Goal: Task Accomplishment & Management: Manage account settings

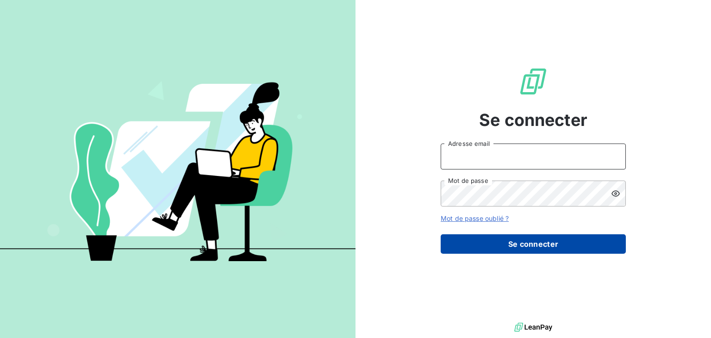
type input "[EMAIL_ADDRESS][DOMAIN_NAME]"
drag, startPoint x: 512, startPoint y: 243, endPoint x: 494, endPoint y: 243, distance: 18.0
click at [512, 243] on button "Se connecter" at bounding box center [532, 243] width 185 height 19
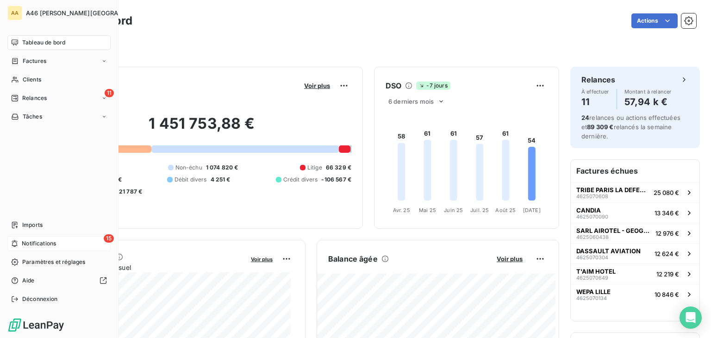
click at [44, 241] on span "Notifications" at bounding box center [39, 243] width 34 height 8
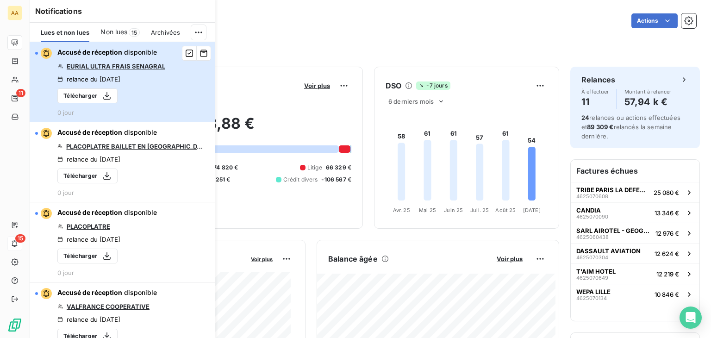
click at [35, 52] on div "button" at bounding box center [36, 53] width 3 height 3
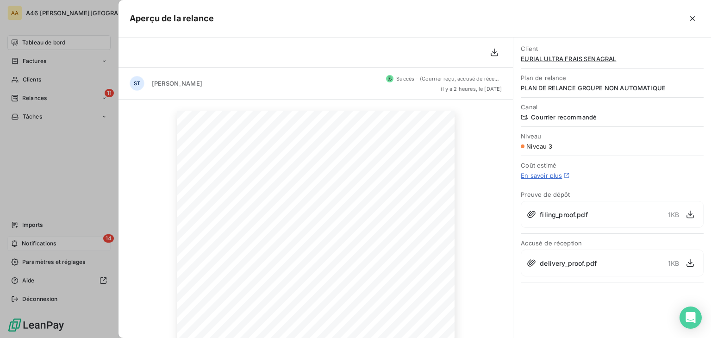
click at [45, 247] on div at bounding box center [355, 169] width 711 height 338
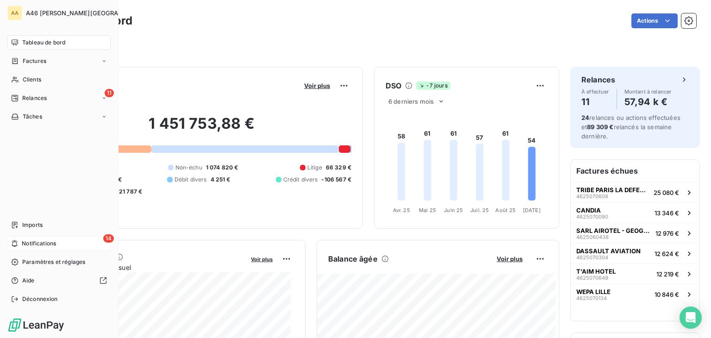
click at [45, 241] on span "Notifications" at bounding box center [39, 243] width 34 height 8
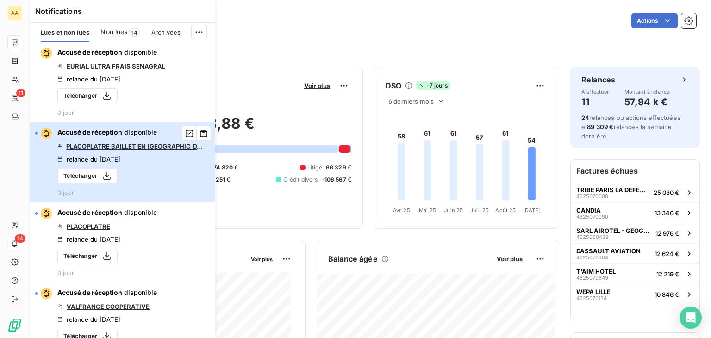
click at [39, 133] on div "button" at bounding box center [43, 133] width 17 height 11
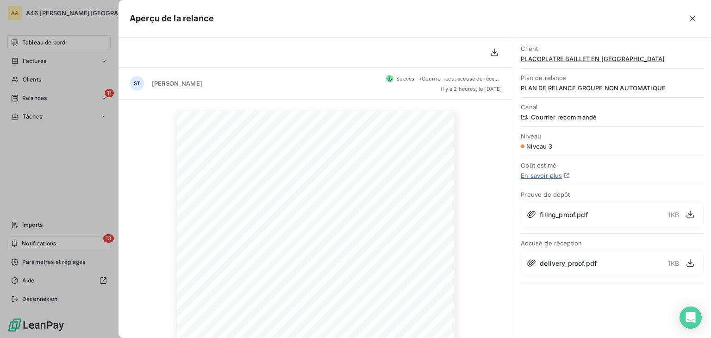
click at [40, 243] on div at bounding box center [355, 169] width 711 height 338
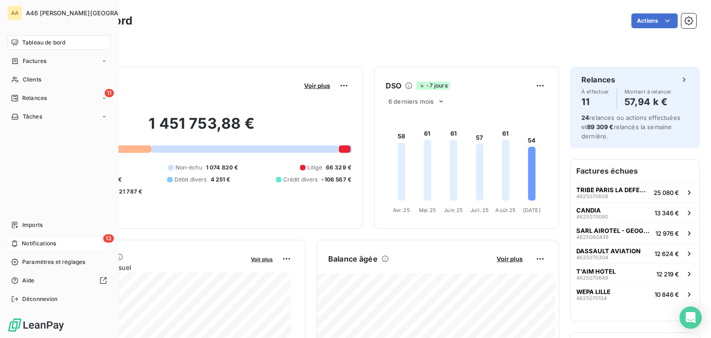
click at [40, 241] on span "Notifications" at bounding box center [39, 243] width 34 height 8
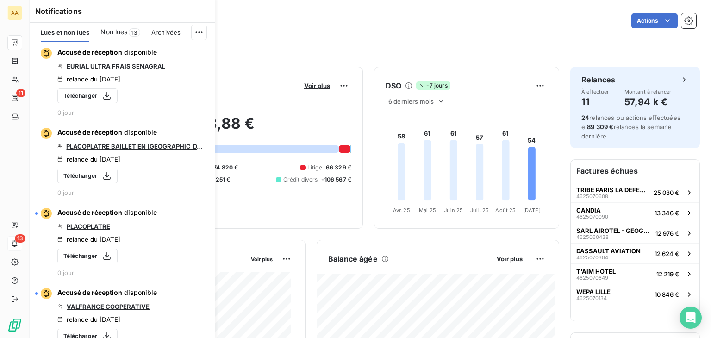
click at [120, 32] on span "Non lues" at bounding box center [113, 31] width 27 height 9
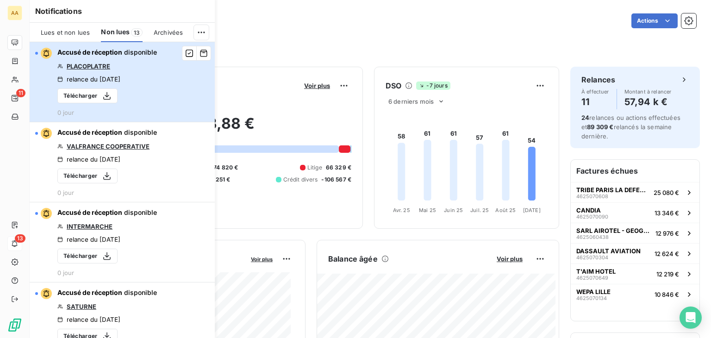
click at [38, 51] on div "button" at bounding box center [43, 53] width 17 height 11
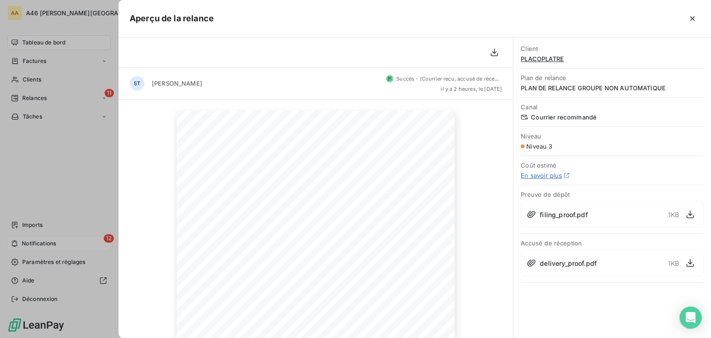
click at [43, 245] on div at bounding box center [355, 169] width 711 height 338
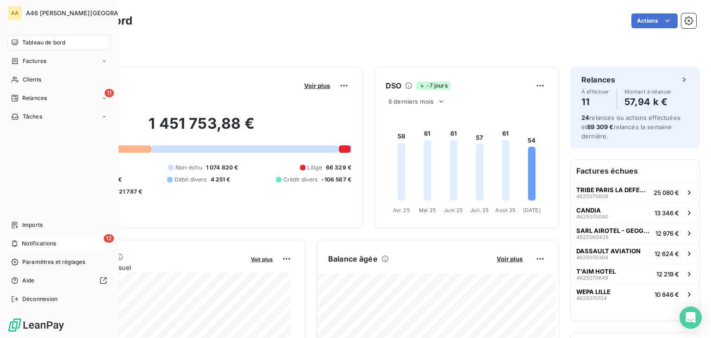
click at [44, 240] on span "Notifications" at bounding box center [39, 243] width 34 height 8
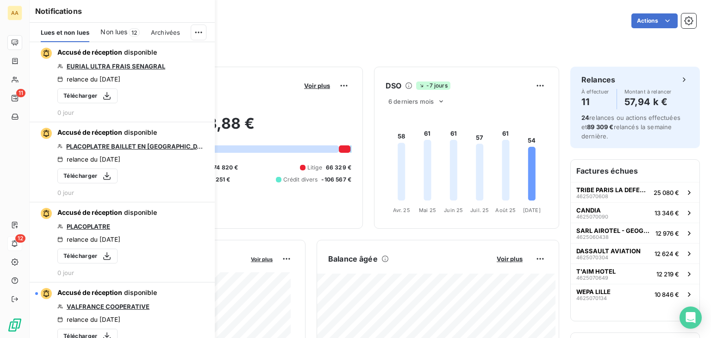
click at [122, 32] on span "Non lues" at bounding box center [113, 31] width 27 height 9
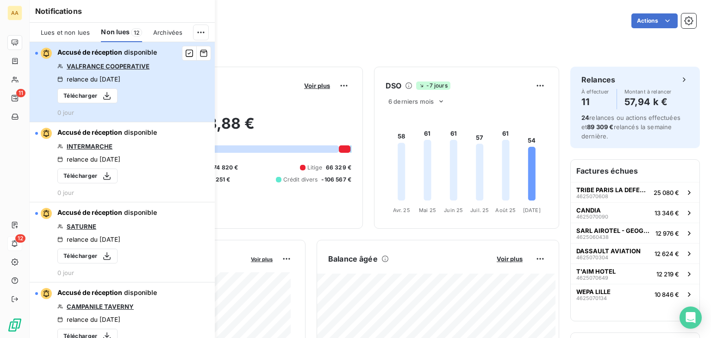
click at [36, 49] on div "button" at bounding box center [43, 53] width 17 height 11
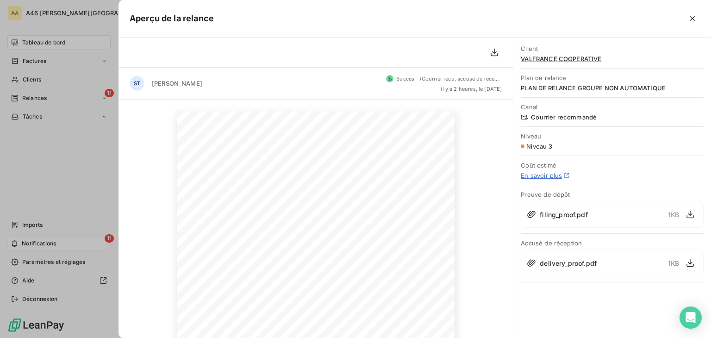
click at [44, 246] on div at bounding box center [355, 169] width 711 height 338
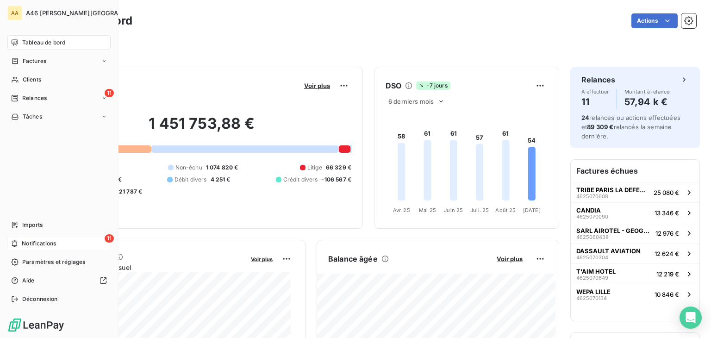
click at [37, 236] on div "11 Notifications" at bounding box center [58, 243] width 103 height 15
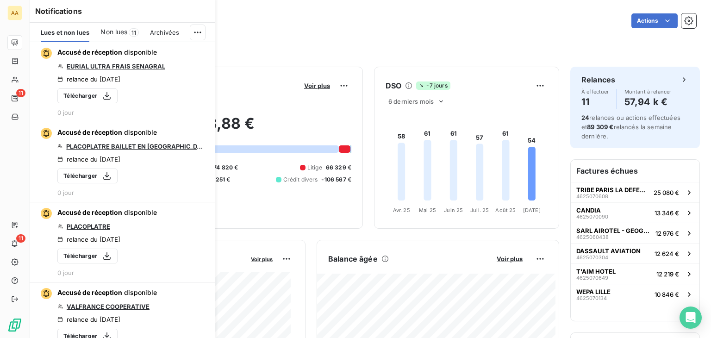
drag, startPoint x: 118, startPoint y: 32, endPoint x: 114, endPoint y: 37, distance: 6.9
click at [117, 33] on span "Non lues" at bounding box center [113, 31] width 27 height 9
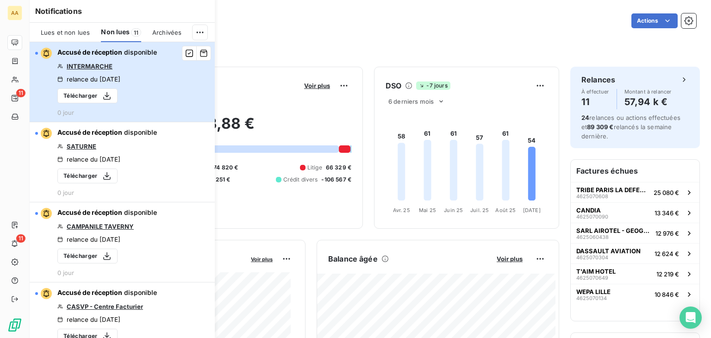
click at [37, 50] on div "button" at bounding box center [43, 53] width 17 height 11
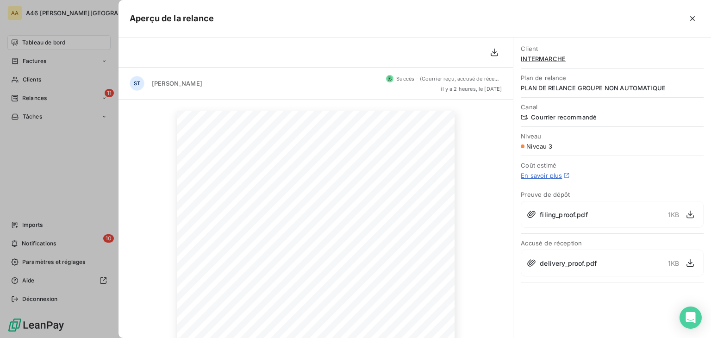
click at [60, 241] on div at bounding box center [355, 169] width 711 height 338
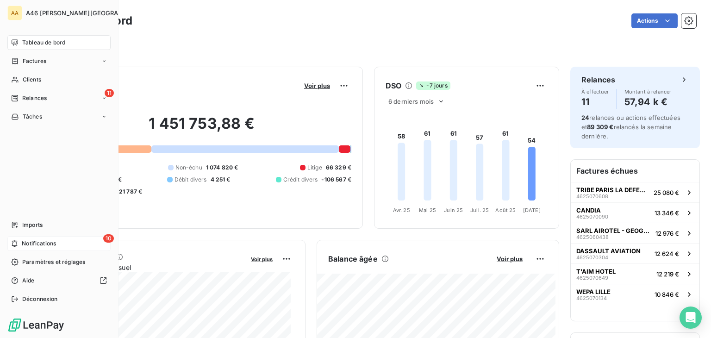
click at [49, 240] on span "Notifications" at bounding box center [39, 243] width 34 height 8
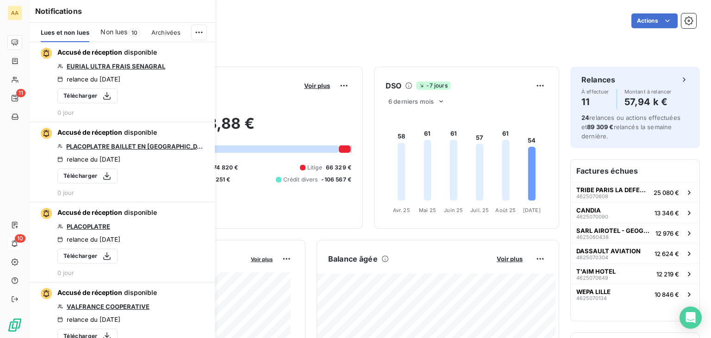
drag, startPoint x: 117, startPoint y: 30, endPoint x: 109, endPoint y: 37, distance: 10.5
click at [117, 30] on span "Non lues" at bounding box center [113, 31] width 27 height 9
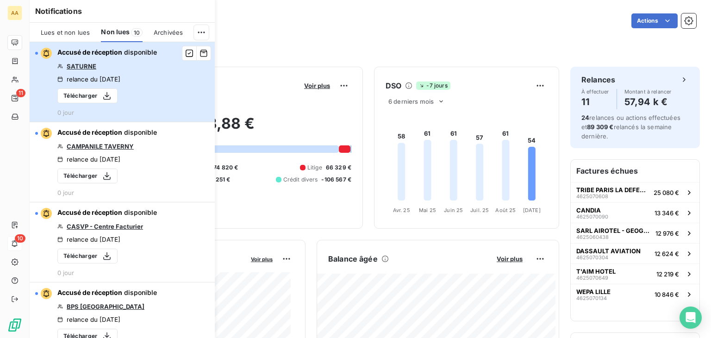
click at [35, 51] on button "Accusé de réception disponible SATURNE relance du [DATE] Télécharger 0 jour" at bounding box center [122, 82] width 185 height 80
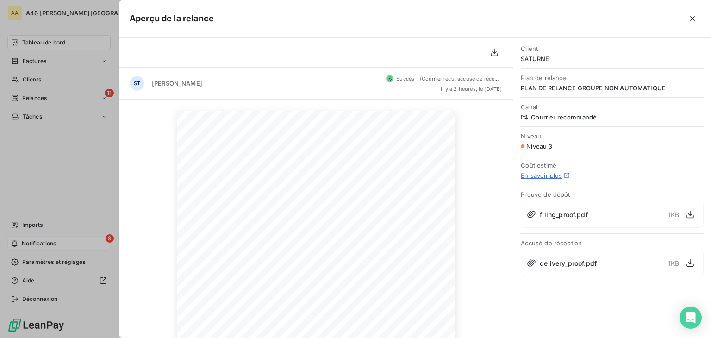
click at [48, 241] on div at bounding box center [355, 169] width 711 height 338
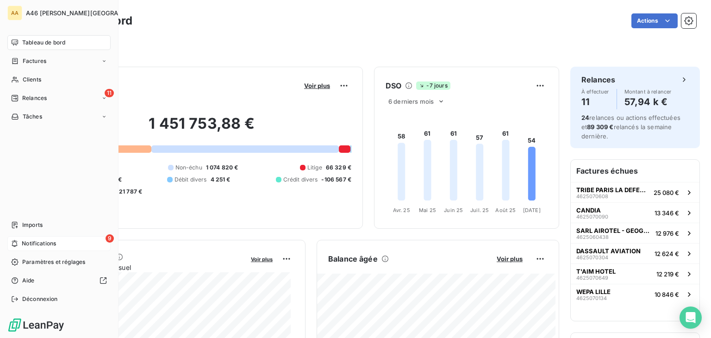
click at [39, 241] on span "Notifications" at bounding box center [39, 243] width 34 height 8
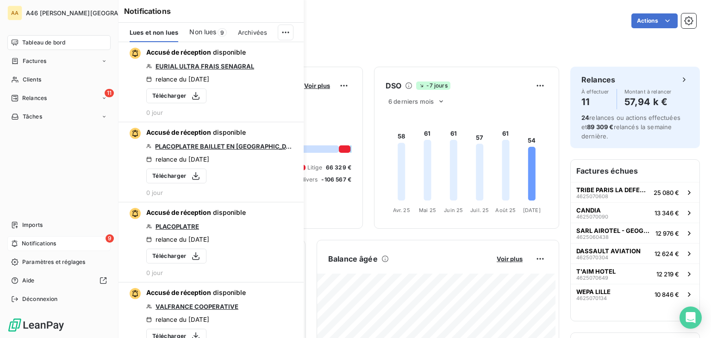
click at [39, 242] on span "Notifications" at bounding box center [39, 243] width 34 height 8
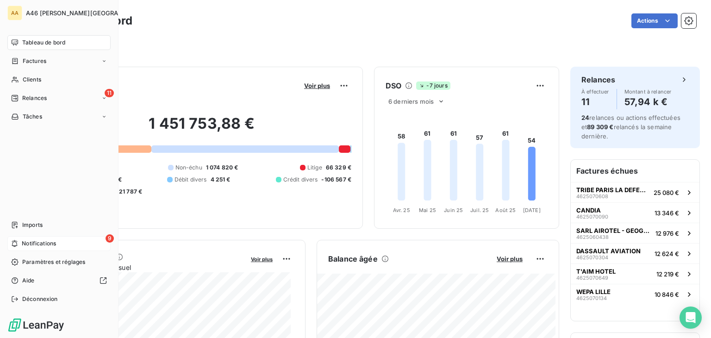
click at [35, 238] on div "9 Notifications" at bounding box center [58, 243] width 103 height 15
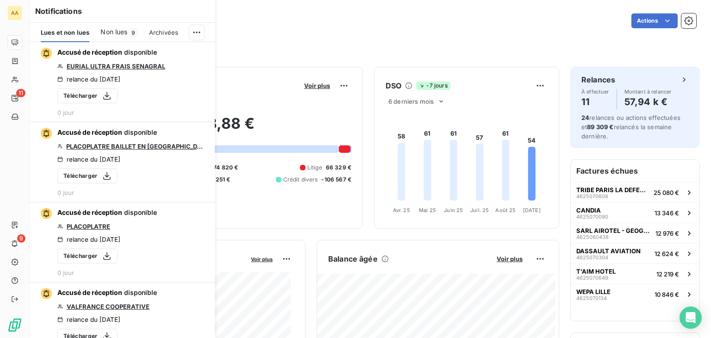
drag, startPoint x: 124, startPoint y: 28, endPoint x: 103, endPoint y: 56, distance: 35.1
click at [124, 28] on span "Non lues" at bounding box center [113, 31] width 27 height 9
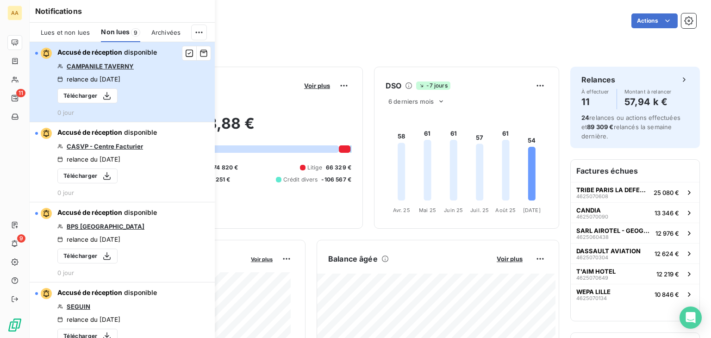
click at [34, 51] on button "Accusé de réception disponible CAMPANILE TAVERNY relance du [DATE] Télécharger …" at bounding box center [122, 82] width 185 height 80
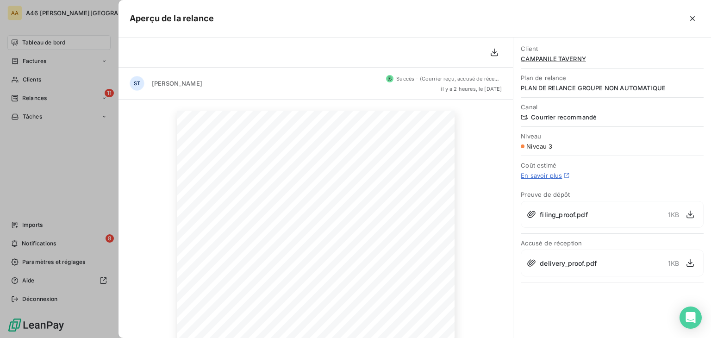
click at [44, 241] on div at bounding box center [355, 169] width 711 height 338
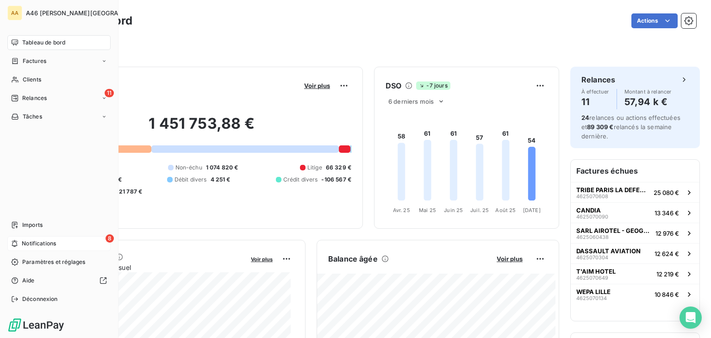
click at [50, 241] on span "Notifications" at bounding box center [39, 243] width 34 height 8
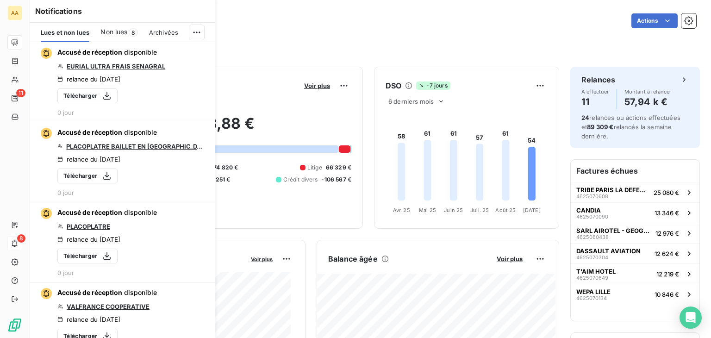
click at [117, 34] on span "Non lues" at bounding box center [113, 31] width 27 height 9
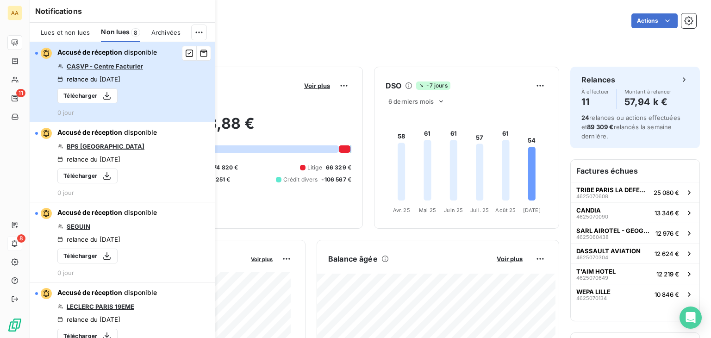
click at [37, 52] on div "button" at bounding box center [36, 53] width 3 height 3
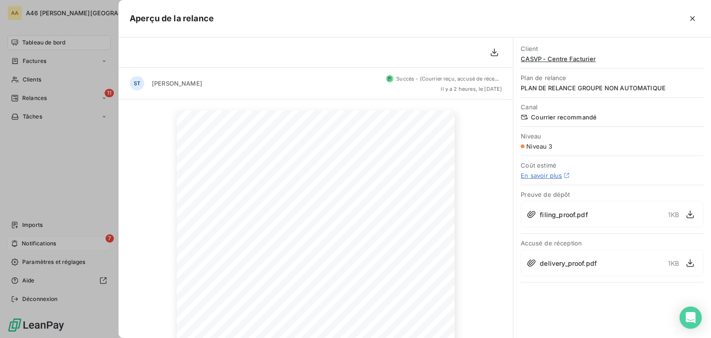
click at [56, 243] on div at bounding box center [355, 169] width 711 height 338
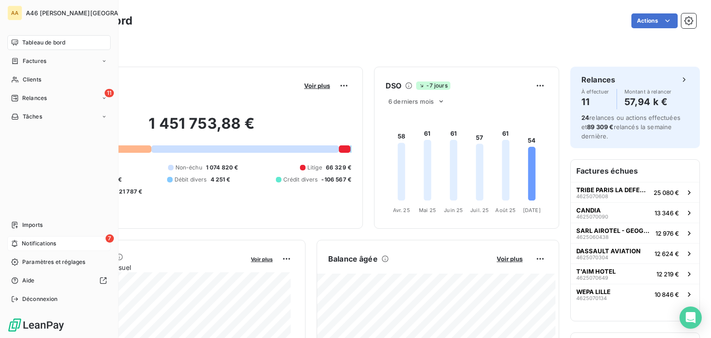
click at [57, 242] on div "7 Notifications" at bounding box center [58, 243] width 103 height 15
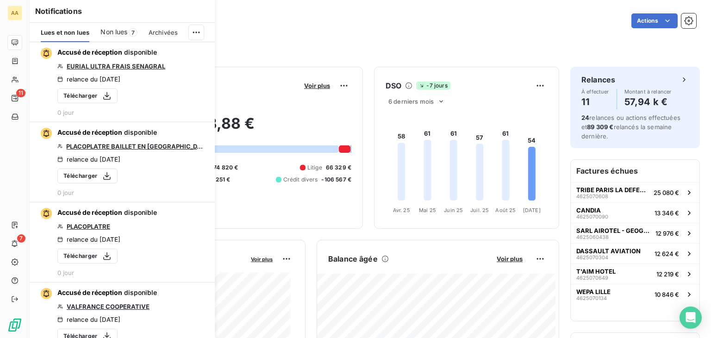
click at [116, 33] on span "Non lues" at bounding box center [113, 31] width 27 height 9
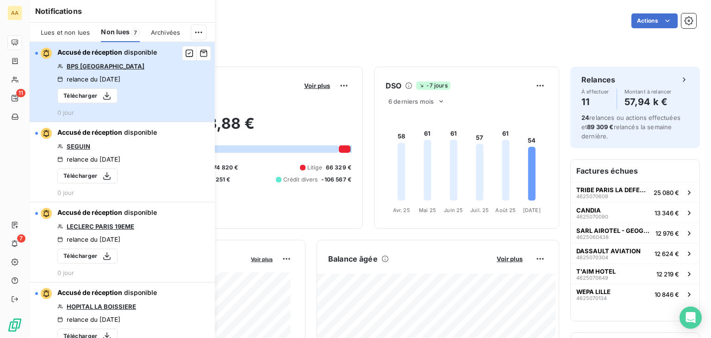
click at [37, 53] on div "button" at bounding box center [36, 53] width 3 height 3
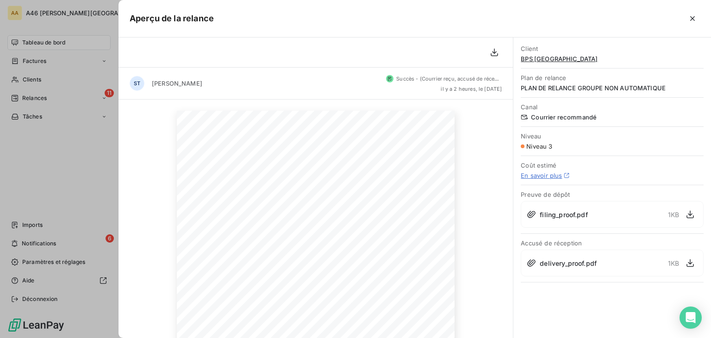
click at [43, 244] on div at bounding box center [355, 169] width 711 height 338
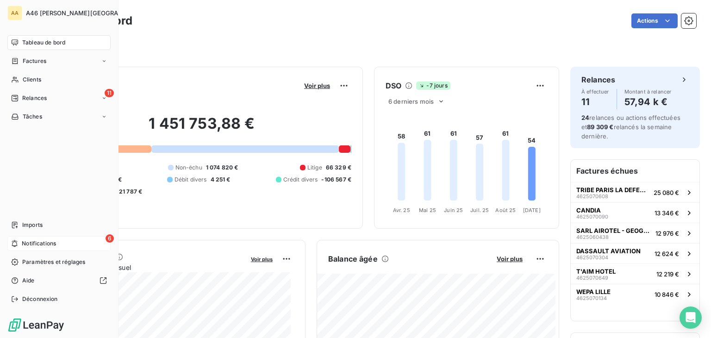
click at [48, 244] on span "Notifications" at bounding box center [39, 243] width 34 height 8
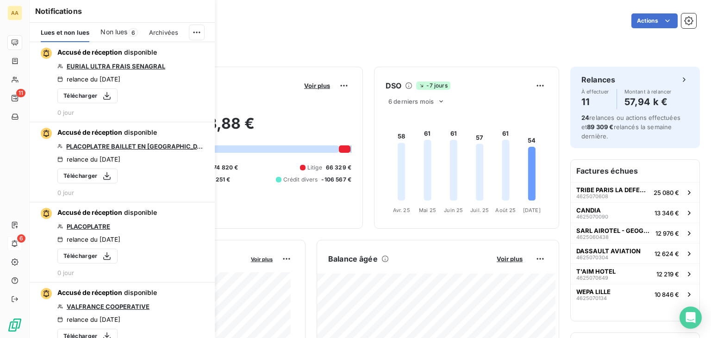
click at [130, 32] on span "6" at bounding box center [133, 32] width 9 height 8
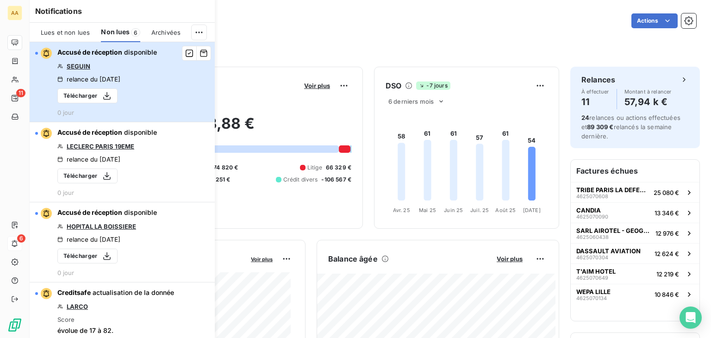
click at [35, 53] on div "button" at bounding box center [36, 53] width 3 height 3
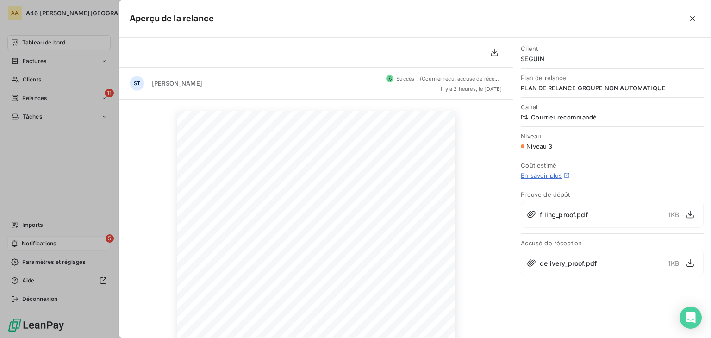
drag, startPoint x: 48, startPoint y: 184, endPoint x: 49, endPoint y: 234, distance: 50.0
click at [48, 184] on div at bounding box center [355, 169] width 711 height 338
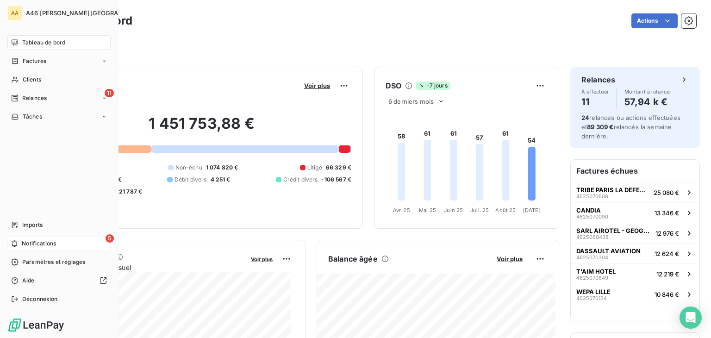
click at [30, 240] on span "Notifications" at bounding box center [39, 243] width 34 height 8
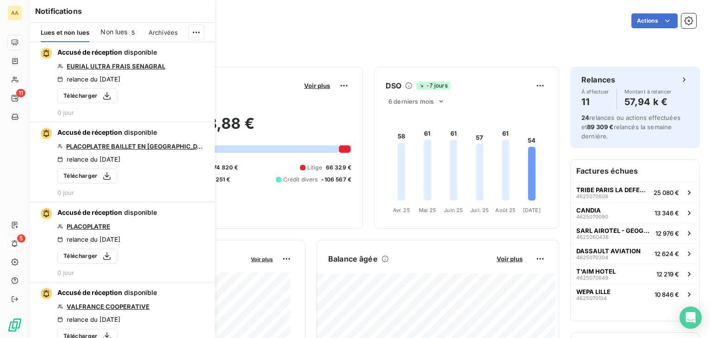
click at [122, 31] on span "Non lues" at bounding box center [113, 31] width 27 height 9
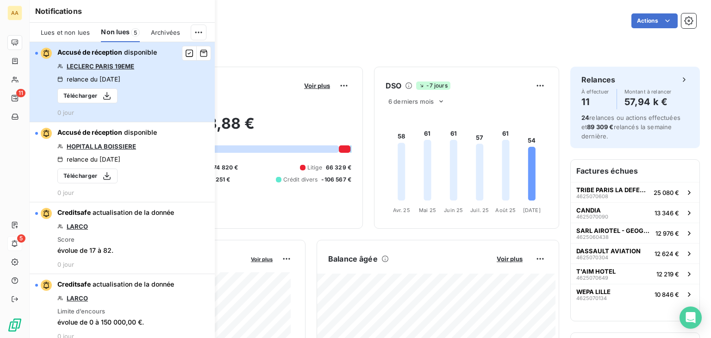
click at [39, 50] on div "button" at bounding box center [43, 53] width 17 height 11
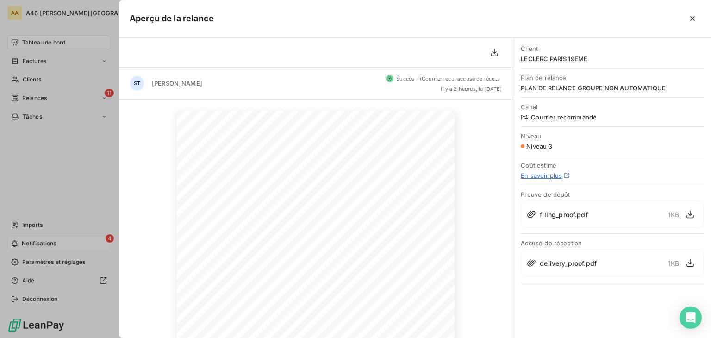
click at [74, 195] on div at bounding box center [355, 169] width 711 height 338
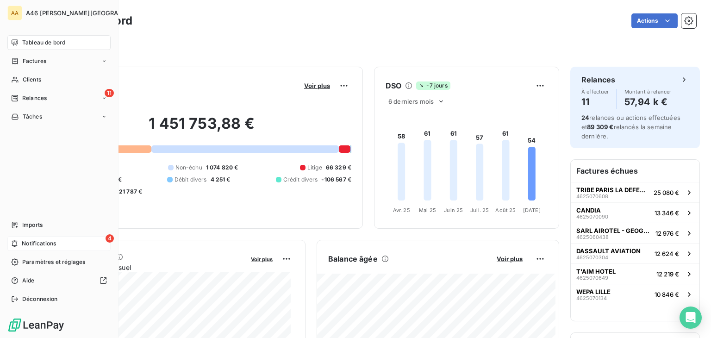
click at [42, 241] on span "Notifications" at bounding box center [39, 243] width 34 height 8
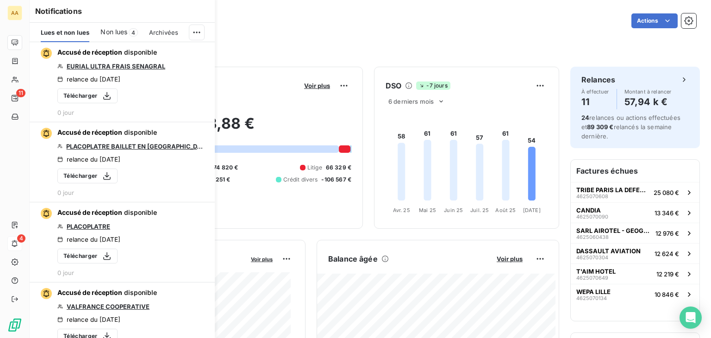
click at [122, 32] on span "Non lues" at bounding box center [113, 31] width 27 height 9
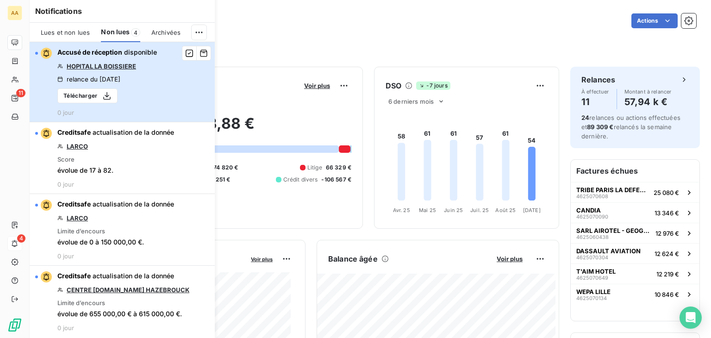
click at [36, 52] on div "button" at bounding box center [36, 53] width 3 height 3
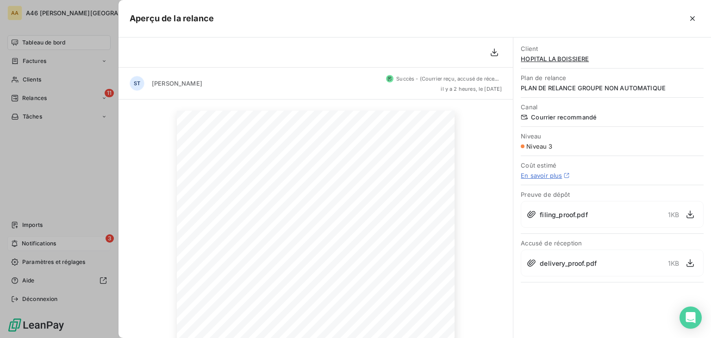
click at [54, 240] on div at bounding box center [355, 169] width 711 height 338
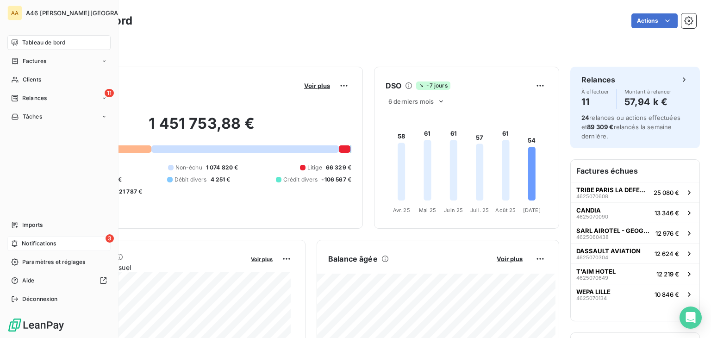
click at [43, 245] on span "Notifications" at bounding box center [39, 243] width 34 height 8
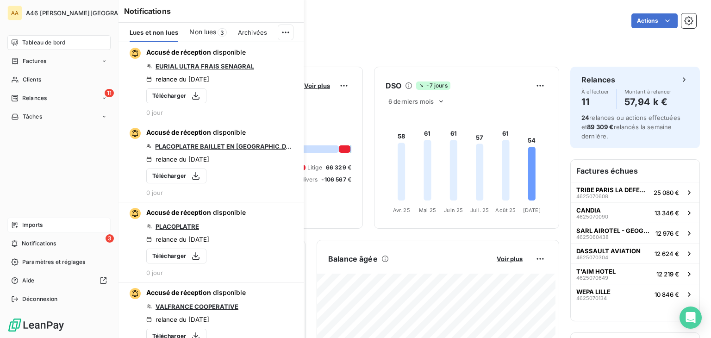
drag, startPoint x: 43, startPoint y: 241, endPoint x: 79, endPoint y: 223, distance: 40.3
click at [43, 241] on span "Notifications" at bounding box center [39, 243] width 34 height 8
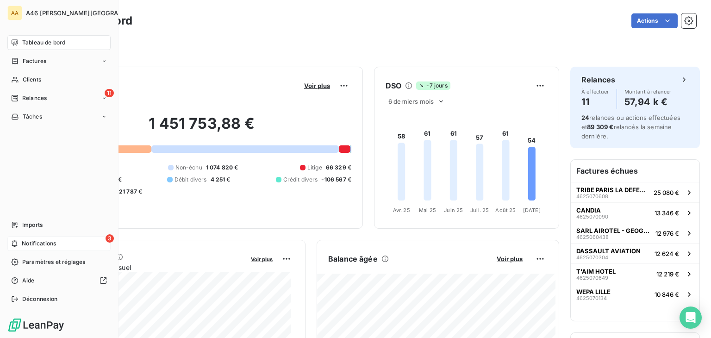
click at [23, 236] on div "3 Notifications" at bounding box center [58, 243] width 103 height 15
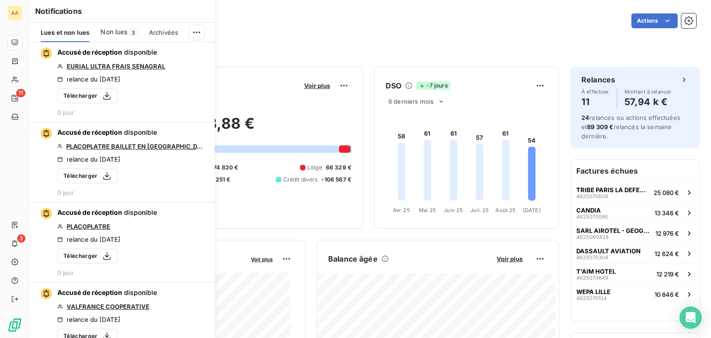
click at [117, 32] on span "Non lues" at bounding box center [113, 31] width 27 height 9
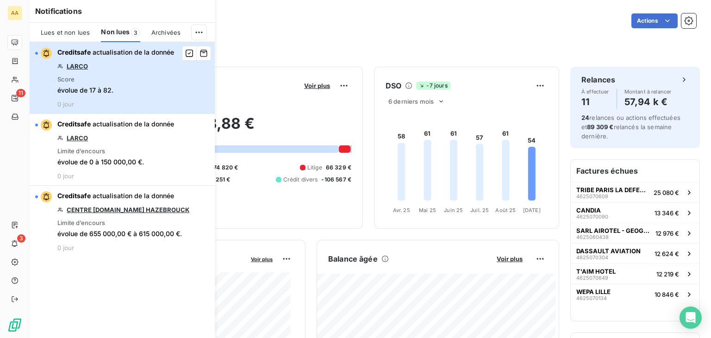
click at [36, 56] on div "button" at bounding box center [43, 53] width 17 height 11
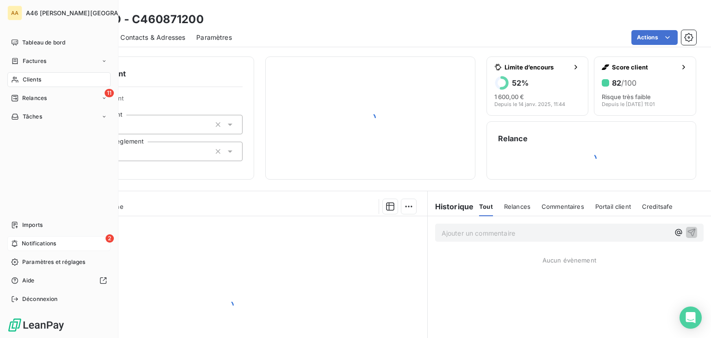
click at [54, 241] on span "Notifications" at bounding box center [39, 243] width 34 height 8
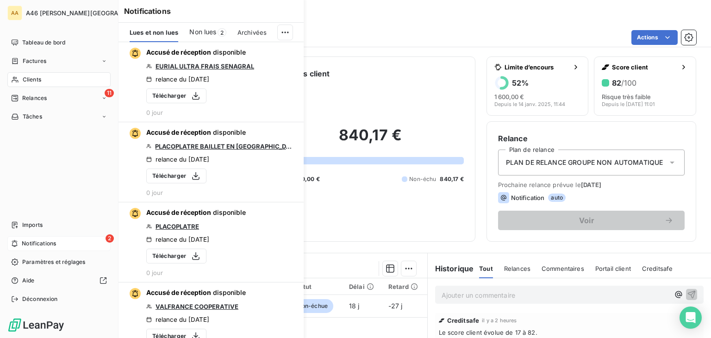
click at [35, 244] on span "Notifications" at bounding box center [39, 243] width 34 height 8
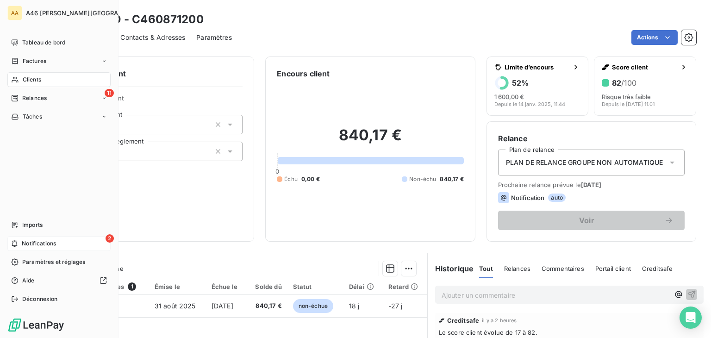
click at [31, 241] on span "Notifications" at bounding box center [39, 243] width 34 height 8
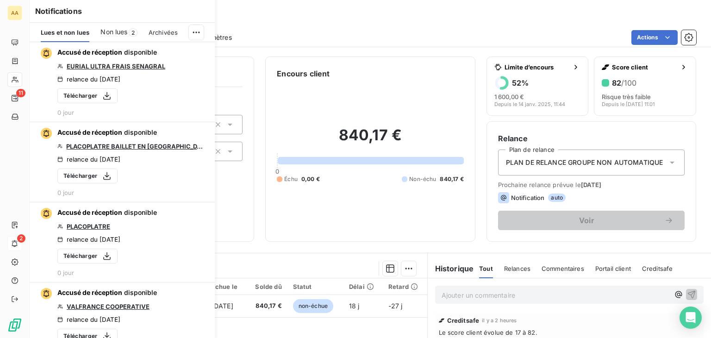
click at [129, 32] on span "2" at bounding box center [133, 32] width 9 height 8
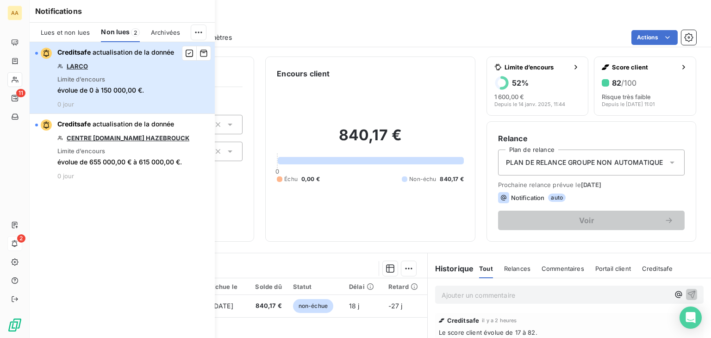
click at [36, 50] on div "button" at bounding box center [43, 53] width 17 height 11
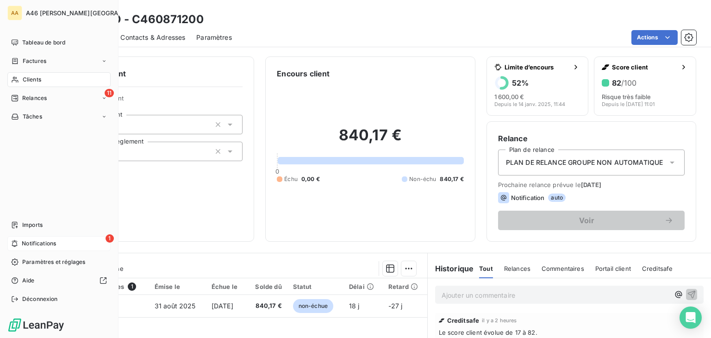
drag, startPoint x: 26, startPoint y: 235, endPoint x: 43, endPoint y: 251, distance: 22.9
click at [27, 238] on div "1 Notifications" at bounding box center [58, 243] width 103 height 15
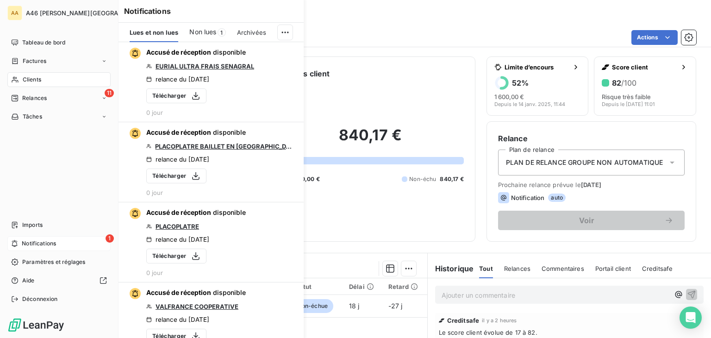
click at [40, 240] on span "Notifications" at bounding box center [39, 243] width 34 height 8
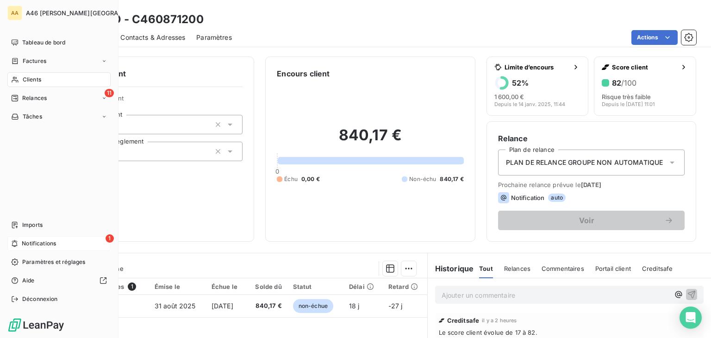
click at [43, 240] on span "Notifications" at bounding box center [39, 243] width 34 height 8
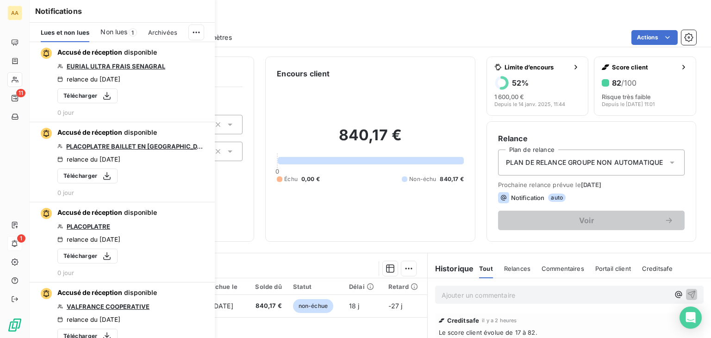
click at [127, 28] on span "Non lues" at bounding box center [113, 31] width 27 height 9
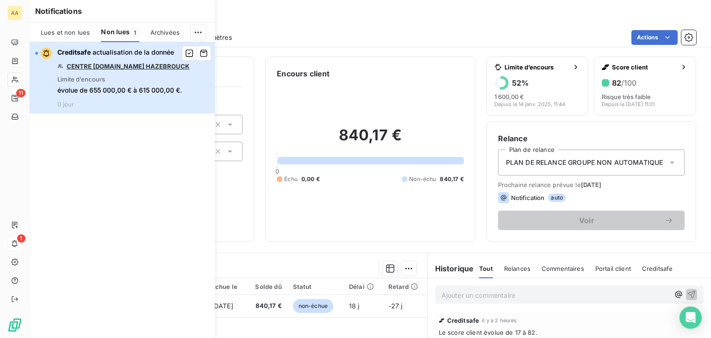
click at [37, 49] on div "button" at bounding box center [43, 53] width 17 height 11
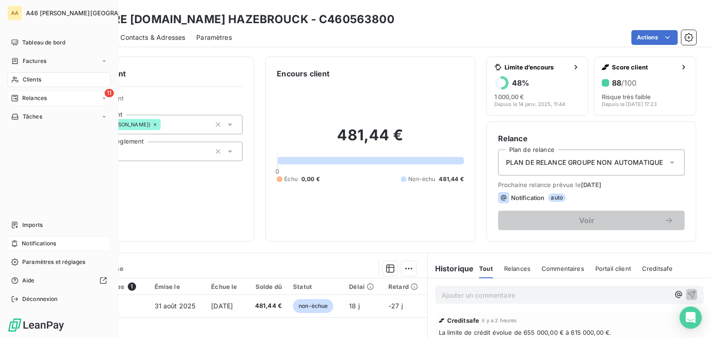
click at [28, 97] on span "Relances" at bounding box center [34, 98] width 25 height 8
click at [38, 97] on span "Relances" at bounding box center [34, 98] width 25 height 8
